Goal: Feedback & Contribution: Submit feedback/report problem

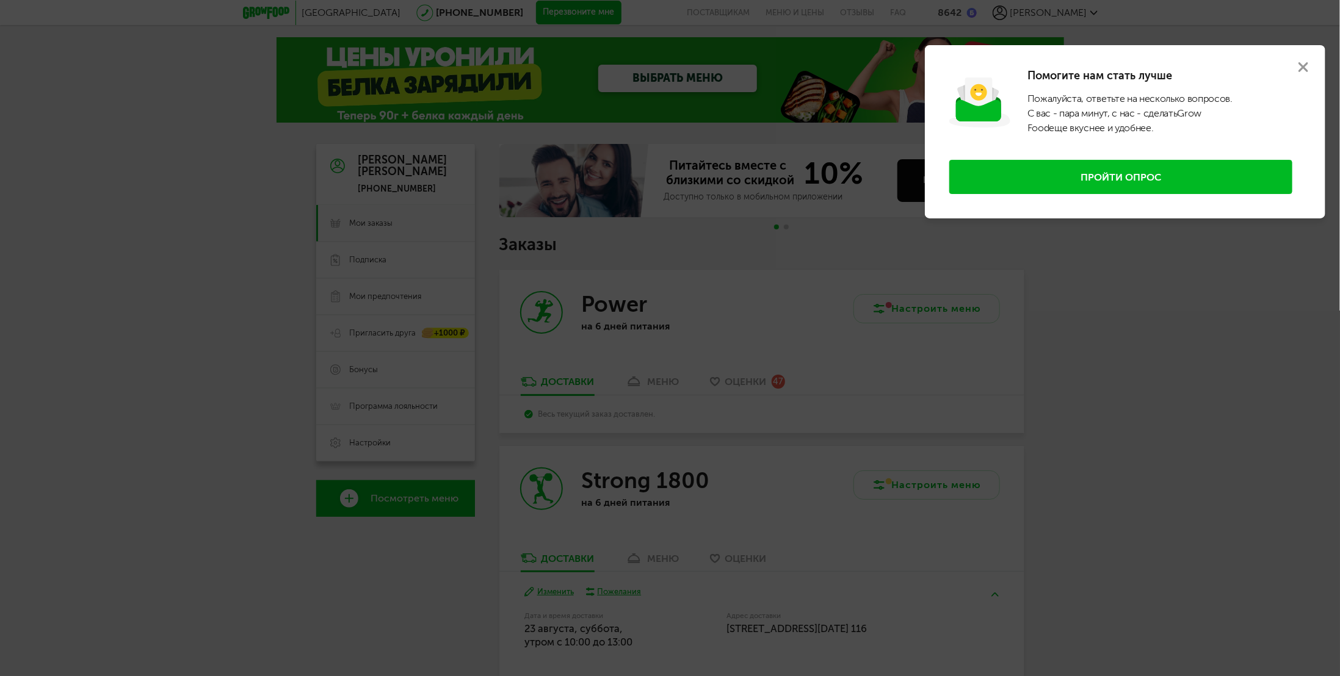
click at [1213, 172] on button "Пройти опрос" at bounding box center [1120, 177] width 343 height 34
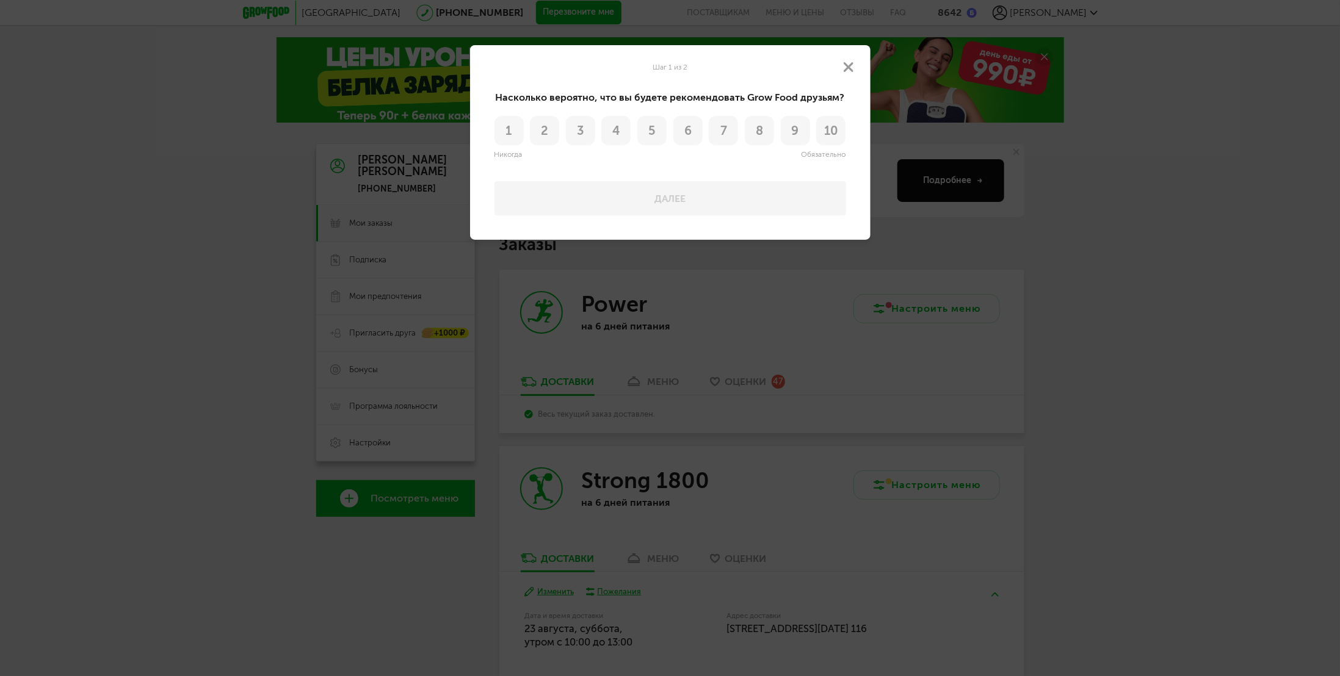
click at [754, 129] on button "8" at bounding box center [759, 130] width 29 height 29
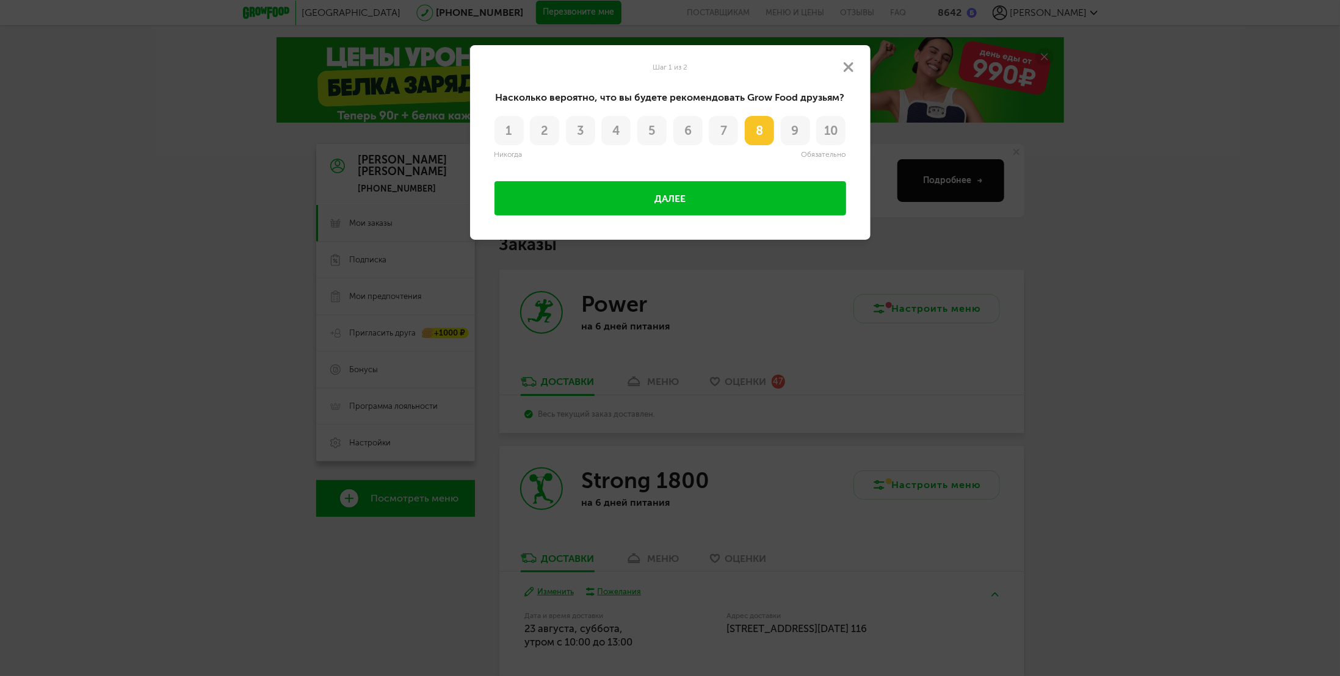
click at [760, 191] on button "Далее" at bounding box center [670, 198] width 352 height 34
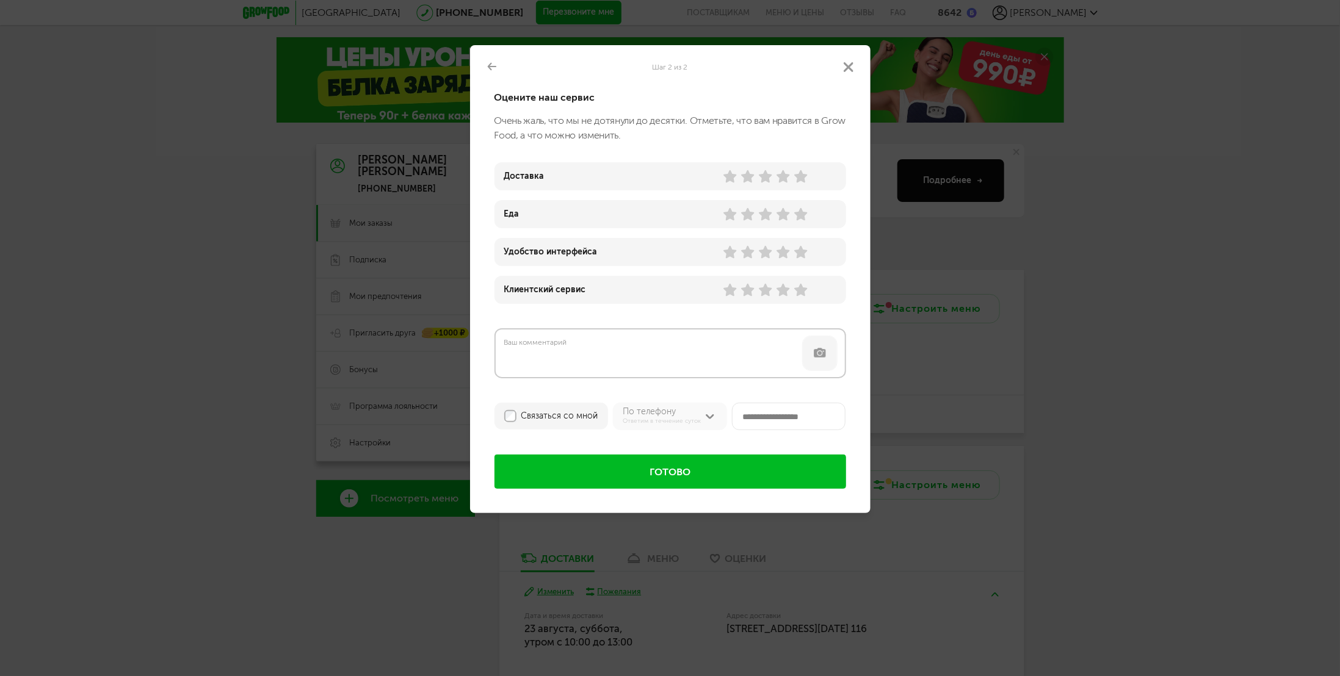
click at [799, 178] on use at bounding box center [800, 176] width 13 height 13
click at [786, 217] on use at bounding box center [782, 214] width 13 height 13
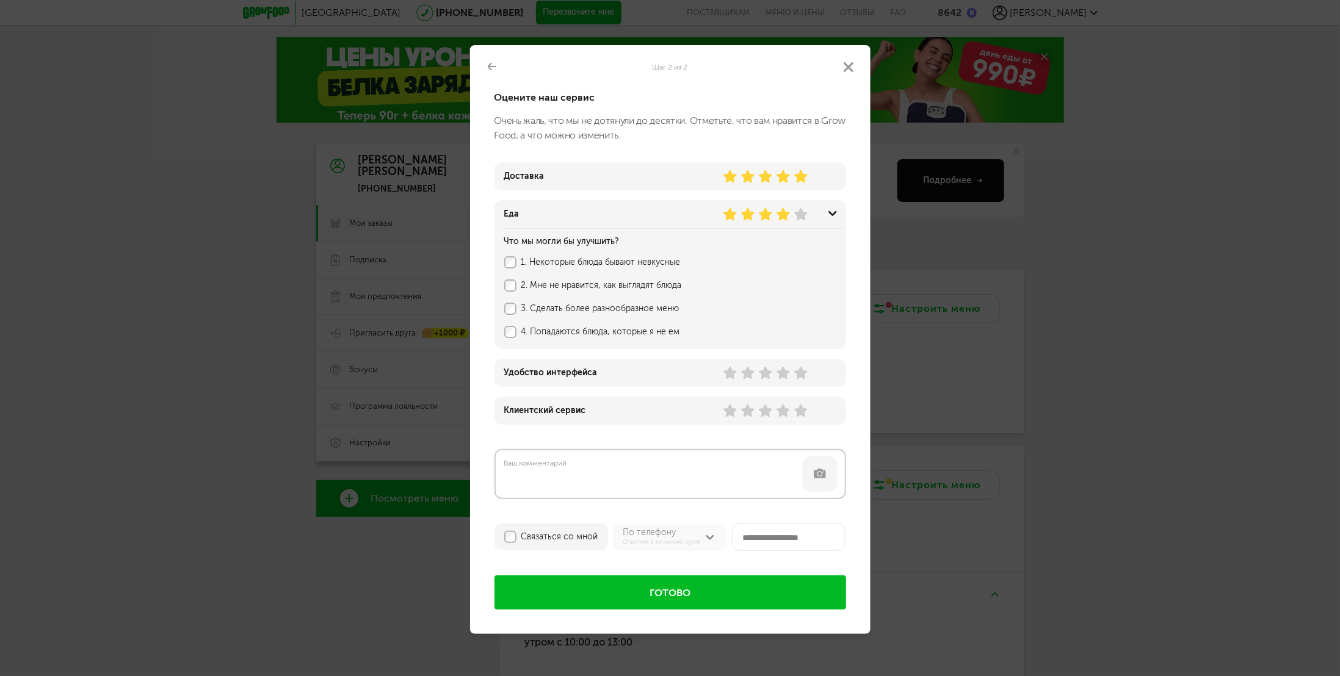
click at [550, 262] on label "1. Некоторые блюда бывают невкусные" at bounding box center [664, 263] width 286 height 10
click at [783, 371] on use at bounding box center [782, 373] width 13 height 13
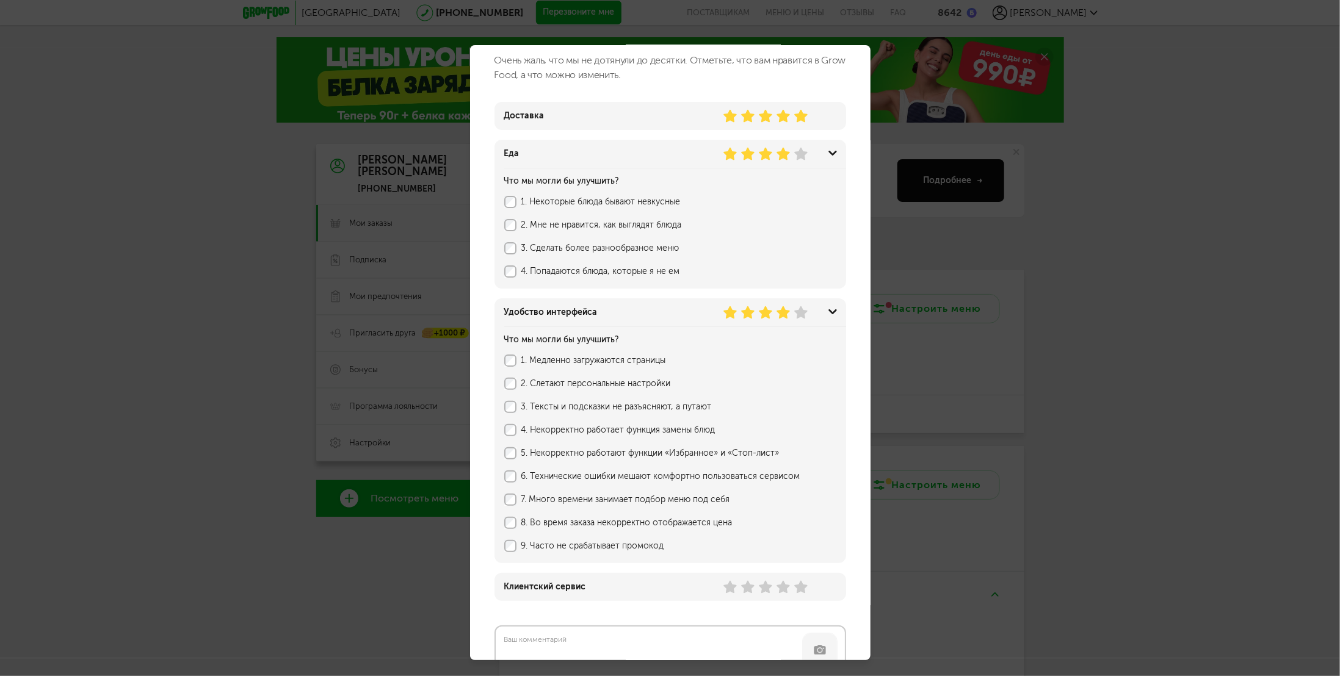
scroll to position [61, 0]
click at [665, 405] on label "3. Тексты и подсказки не разъясняют, а путают" at bounding box center [664, 407] width 286 height 10
click at [667, 450] on label "5. Некорректно работают функции «Избранное» и «Стоп-лист»" at bounding box center [664, 453] width 286 height 10
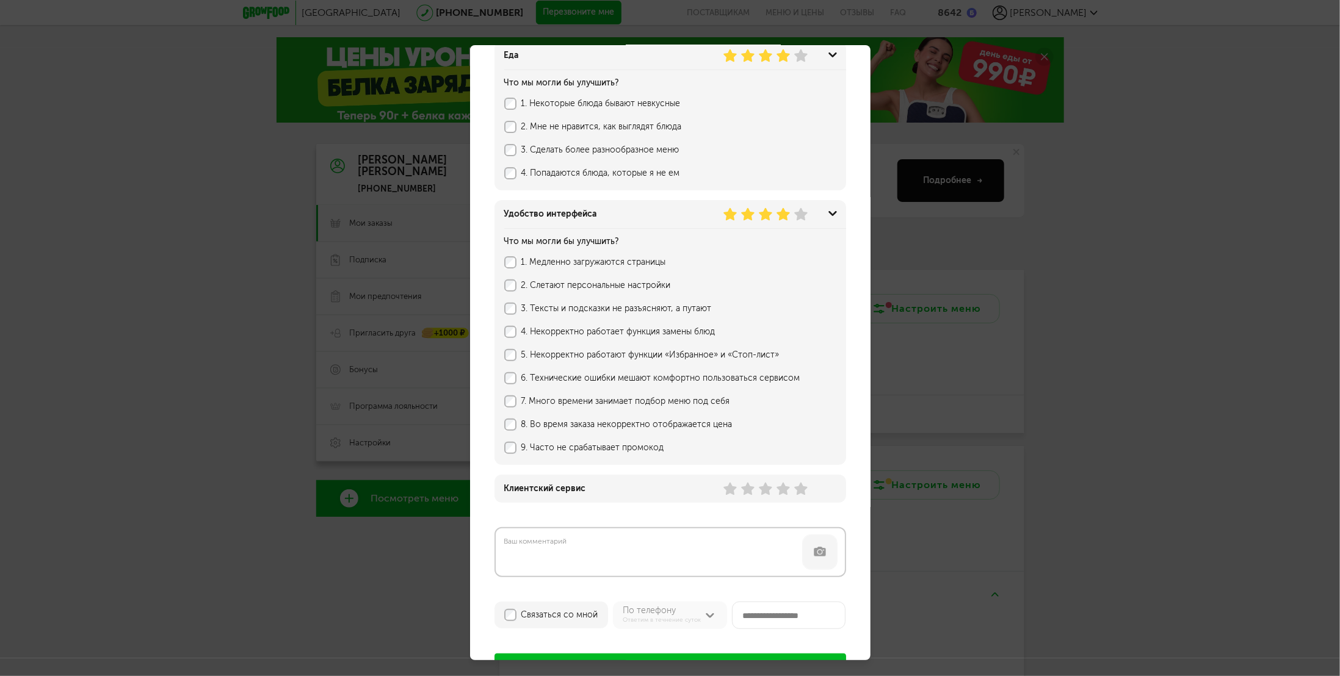
scroll to position [183, 0]
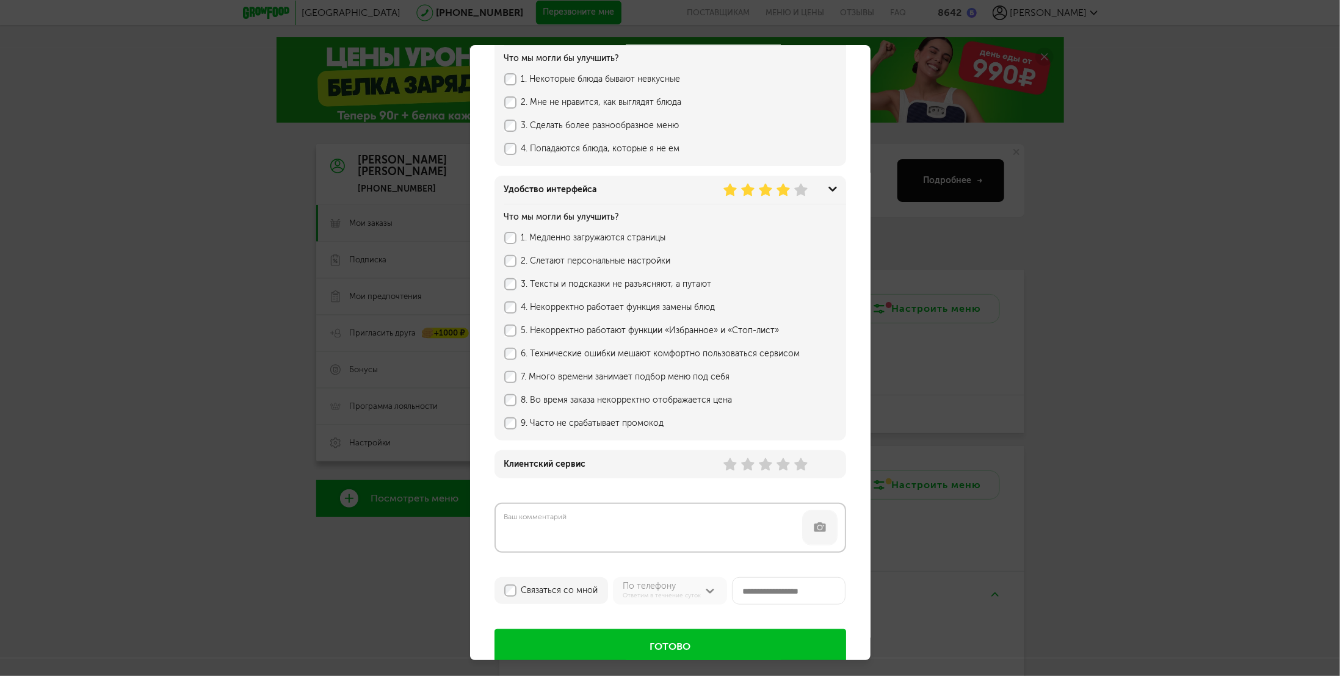
click at [806, 465] on icon at bounding box center [800, 464] width 13 height 13
click at [692, 640] on button "Готово" at bounding box center [670, 646] width 352 height 34
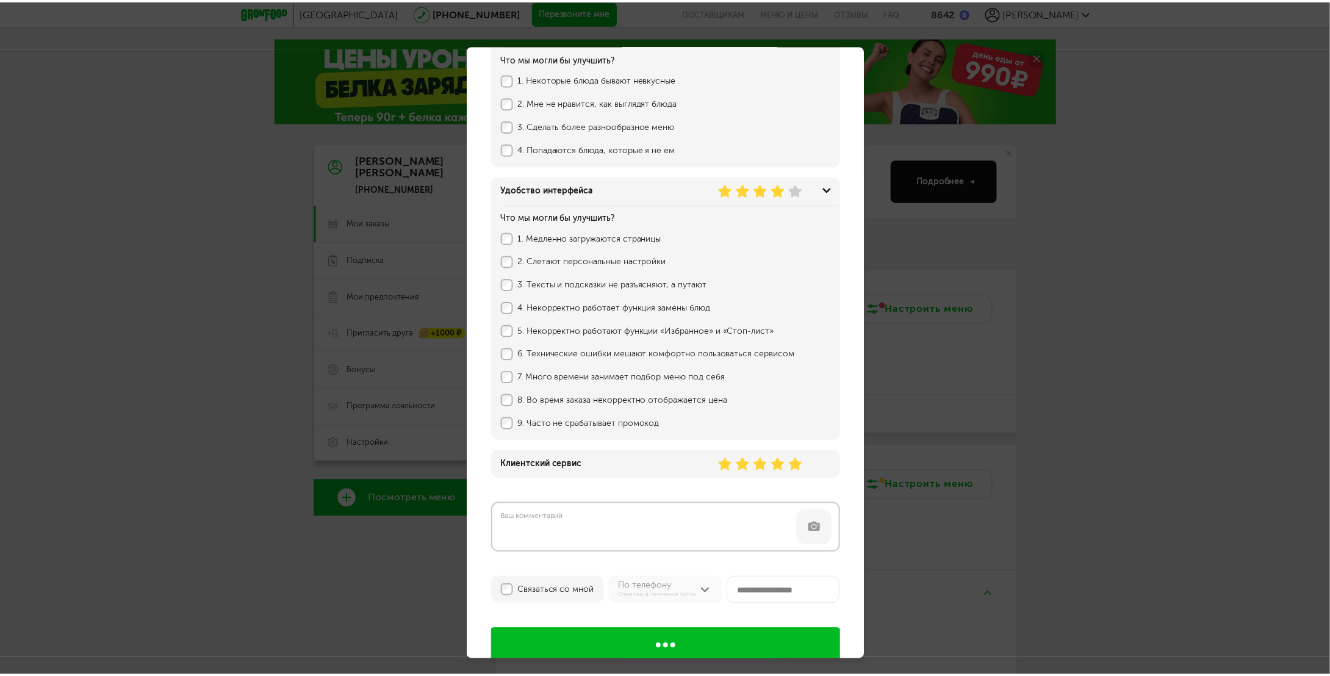
scroll to position [0, 0]
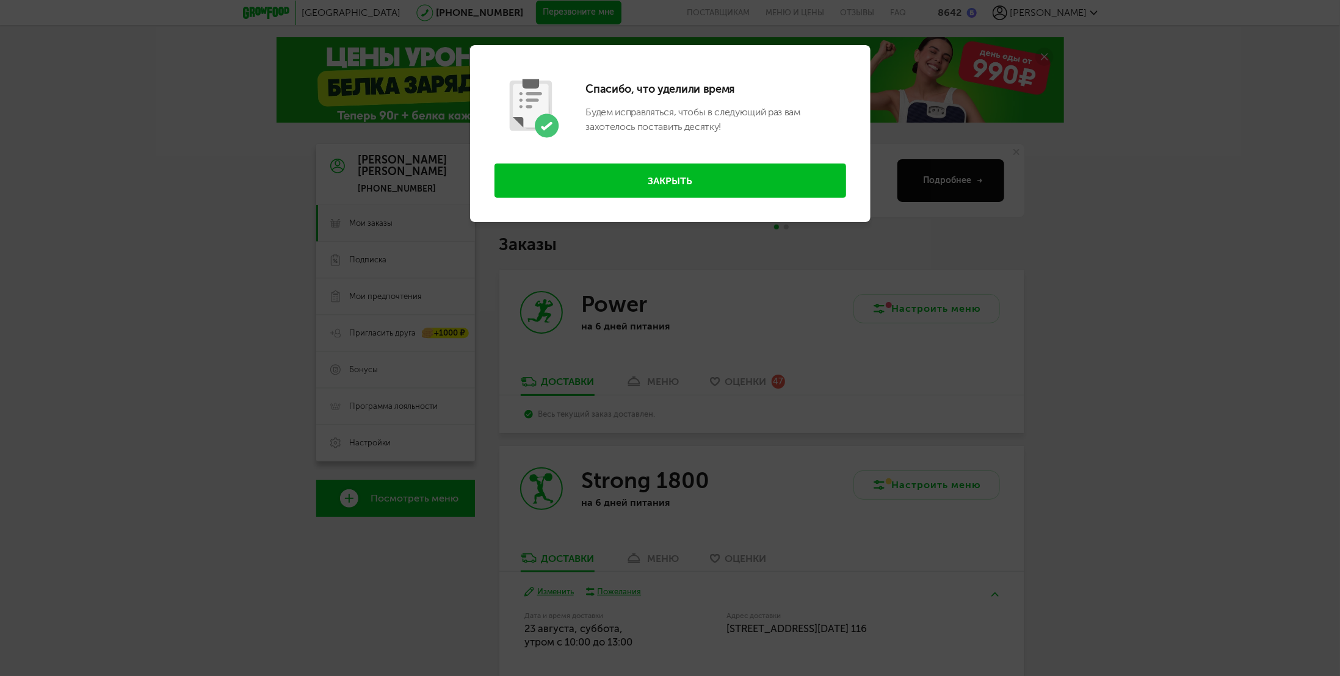
click at [724, 181] on button "Закрыть" at bounding box center [670, 181] width 352 height 34
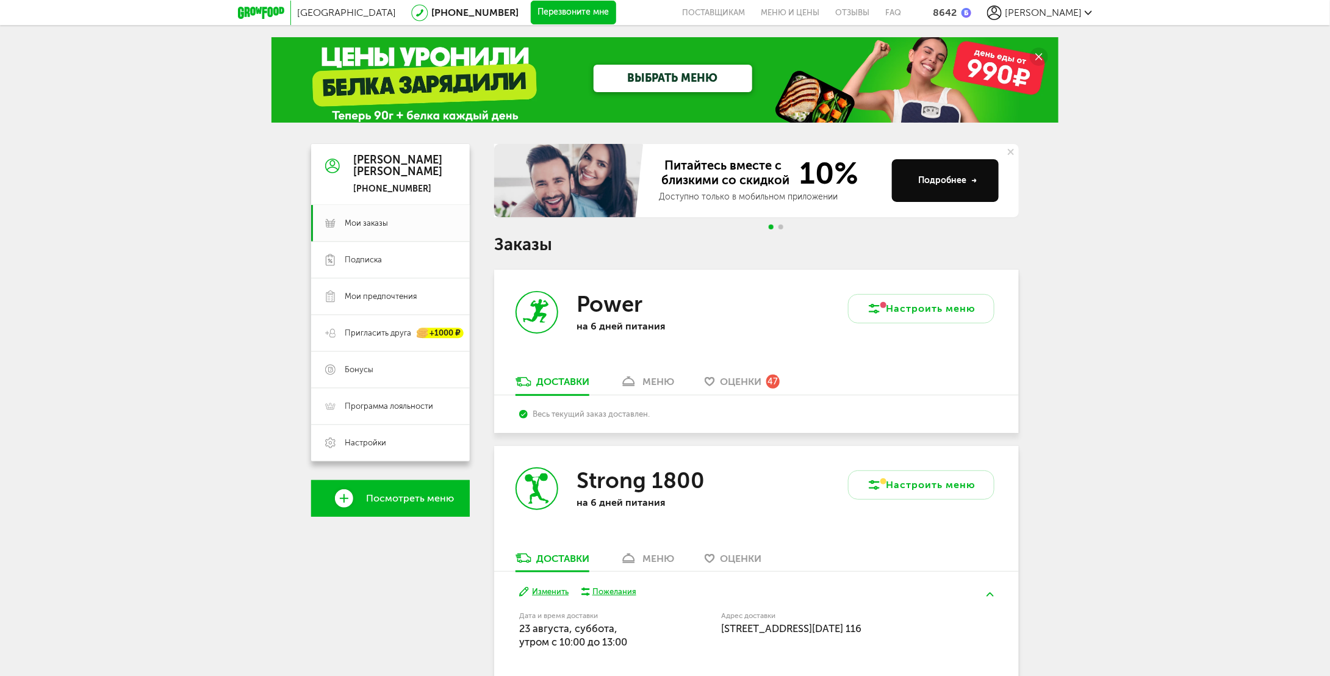
click at [655, 388] on link "меню" at bounding box center [647, 385] width 67 height 20
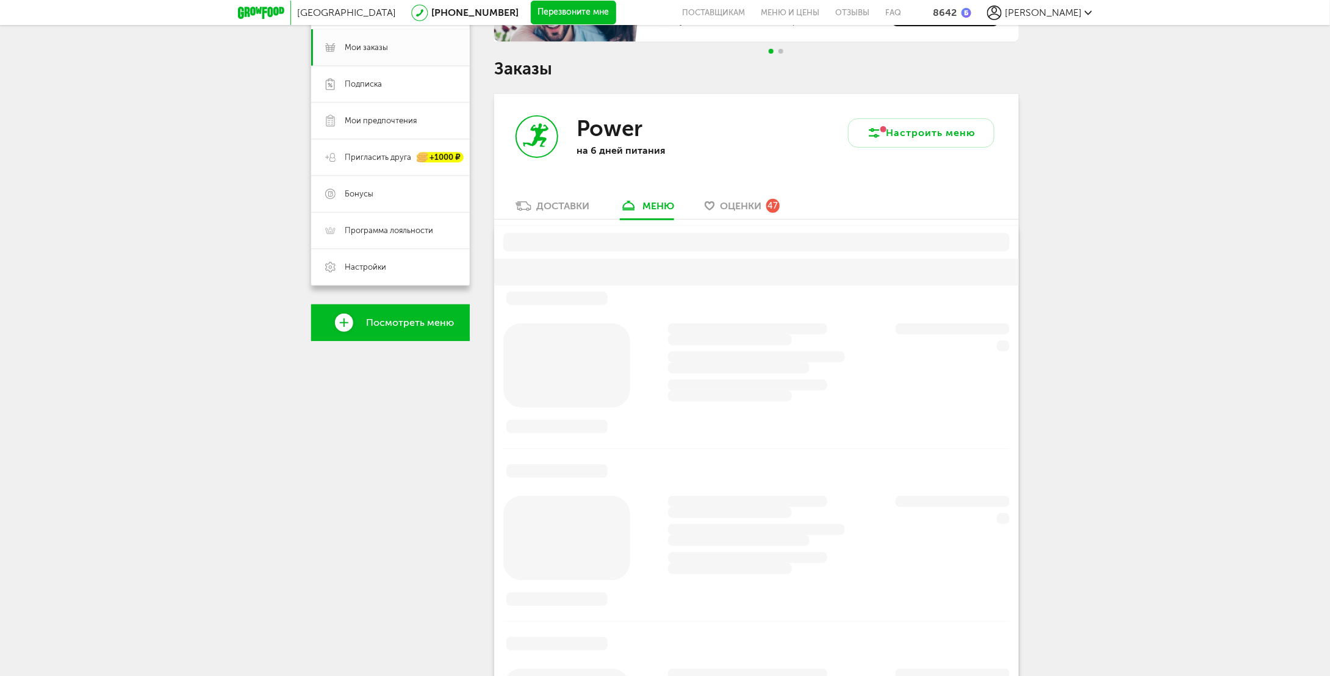
scroll to position [239, 0]
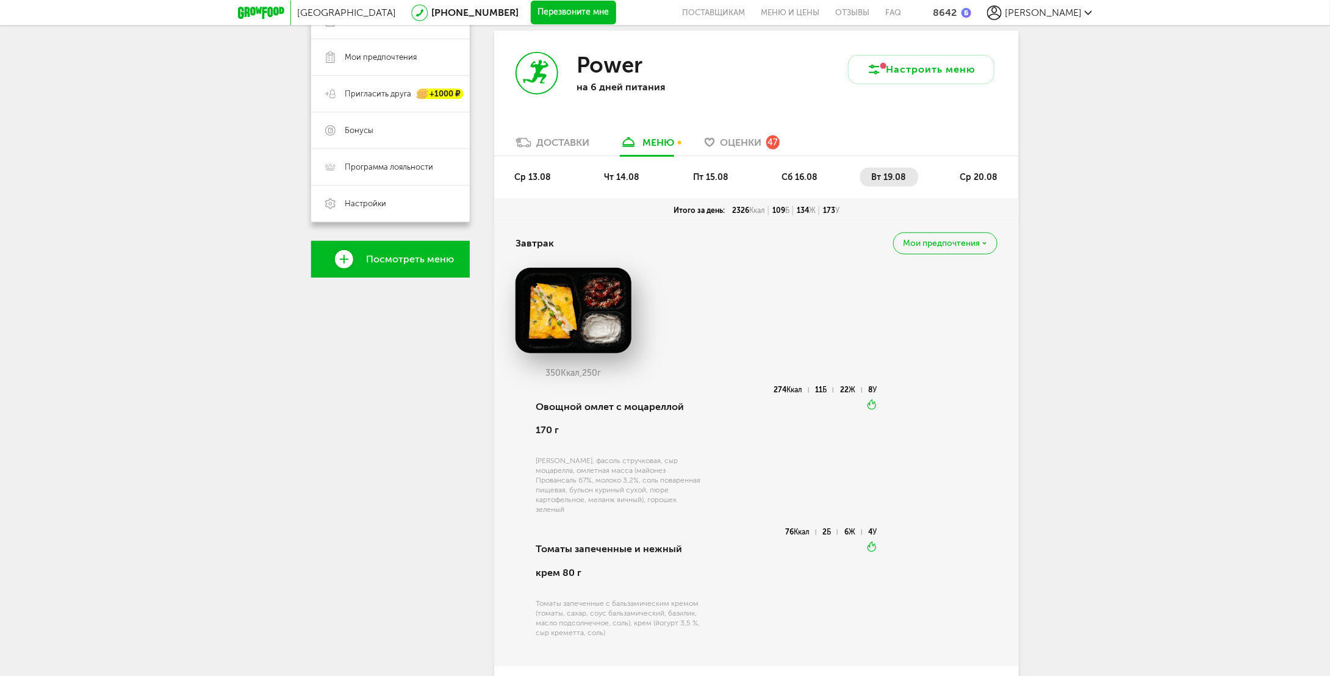
click at [793, 172] on span "сб 16.08" at bounding box center [800, 177] width 36 height 10
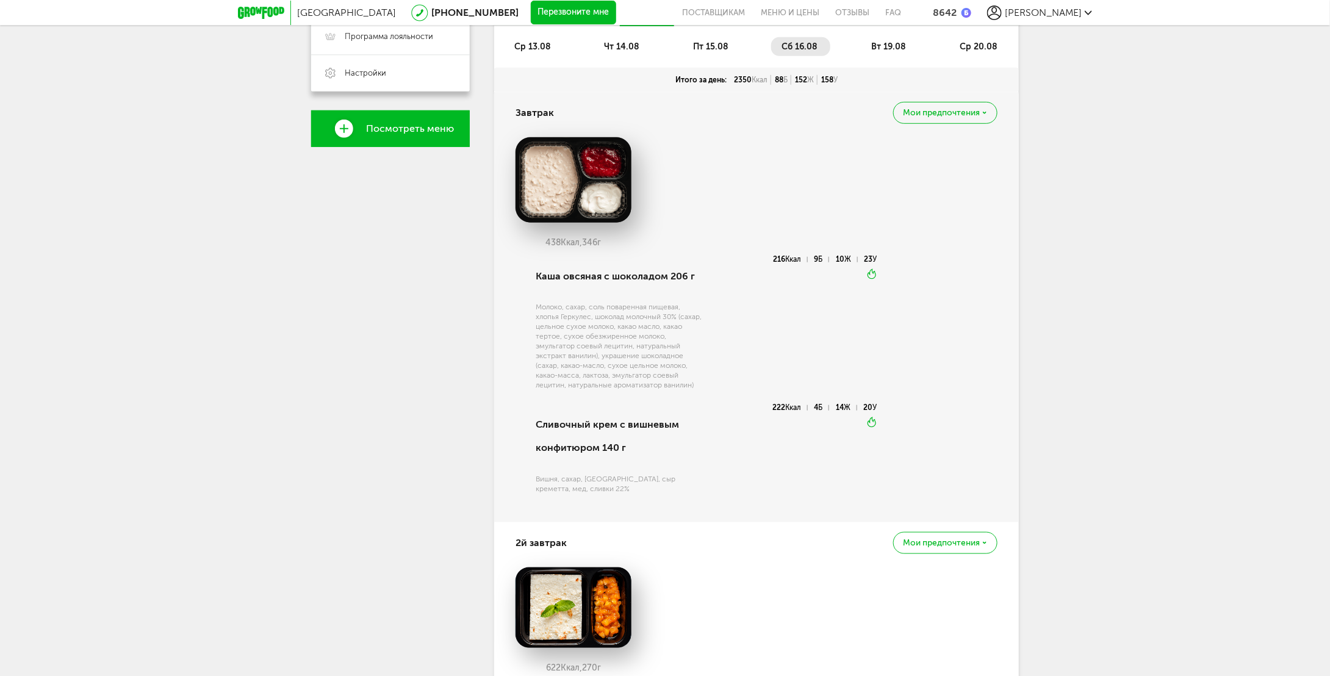
scroll to position [422, 0]
